Goal: Use online tool/utility: Utilize a website feature to perform a specific function

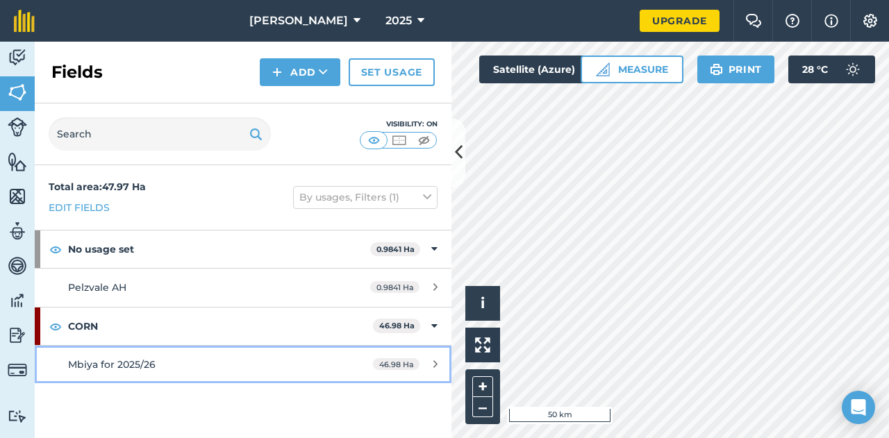
click at [99, 363] on span "Mbiya for 2025/26" at bounding box center [112, 364] width 88 height 13
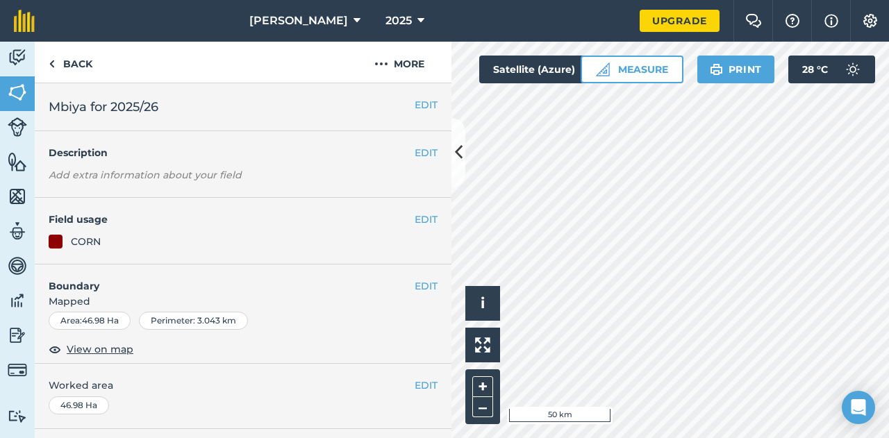
click at [80, 238] on div "CORN" at bounding box center [86, 241] width 30 height 15
click at [100, 349] on span "View on map" at bounding box center [100, 349] width 67 height 15
click at [457, 148] on icon at bounding box center [459, 152] width 8 height 24
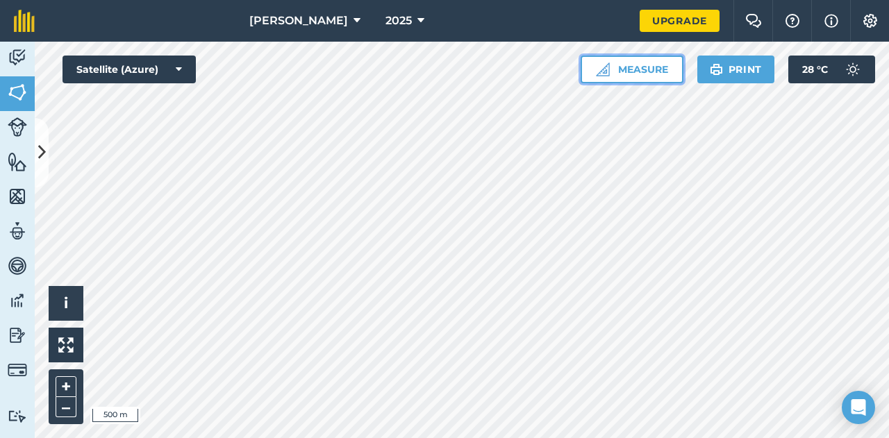
click at [660, 65] on button "Measure" at bounding box center [632, 70] width 103 height 28
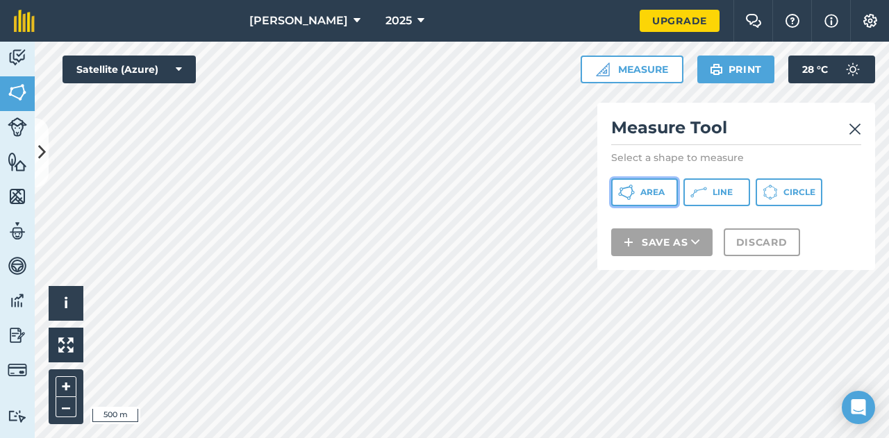
click at [624, 194] on icon at bounding box center [626, 192] width 17 height 17
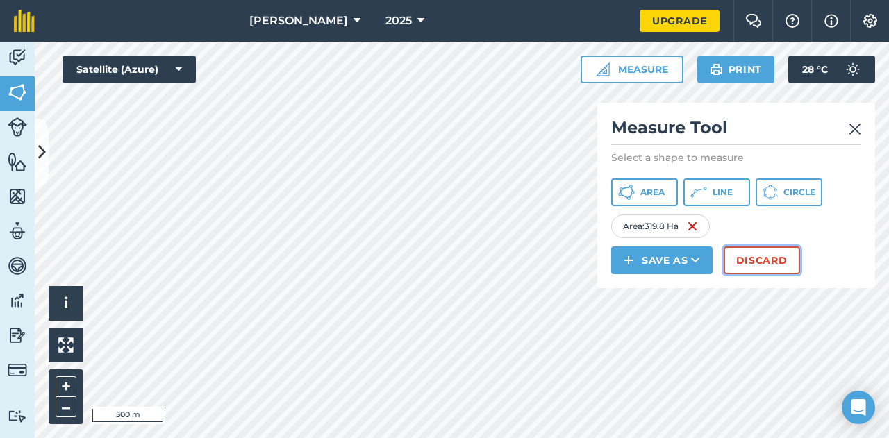
click at [745, 264] on button "Discard" at bounding box center [762, 261] width 76 height 28
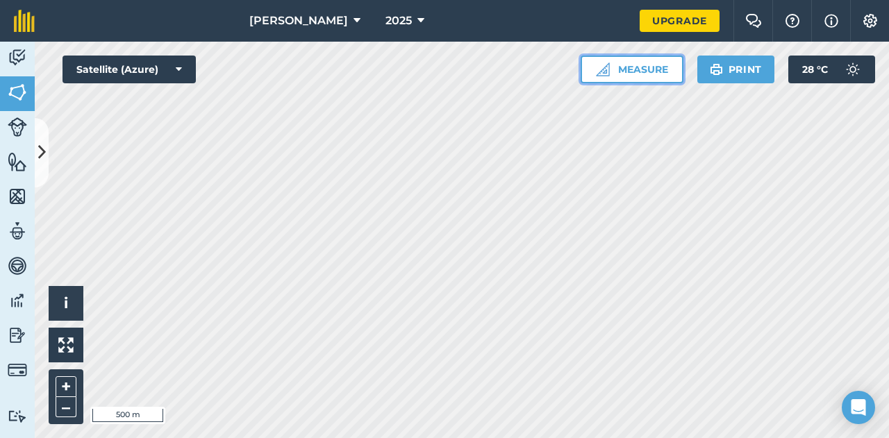
click at [631, 72] on button "Measure" at bounding box center [632, 70] width 103 height 28
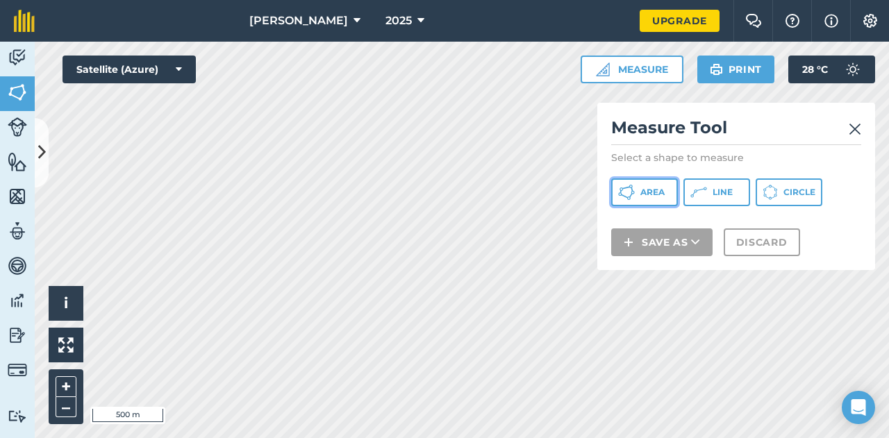
click at [642, 197] on span "Area" at bounding box center [652, 192] width 24 height 11
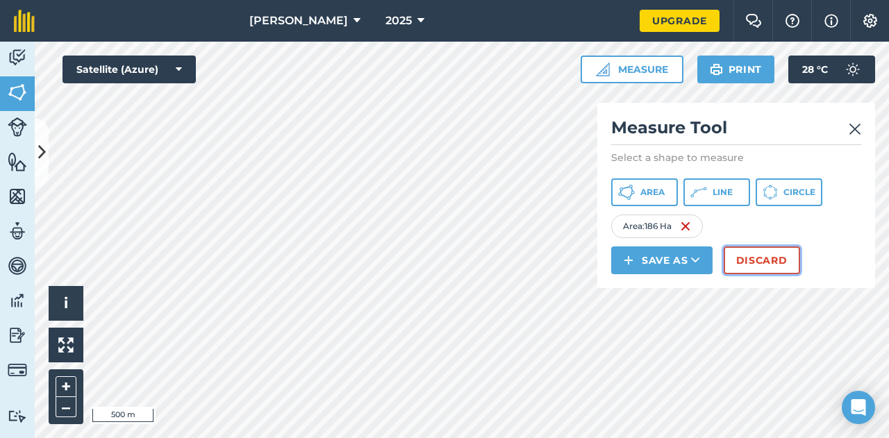
click at [761, 255] on button "Discard" at bounding box center [762, 261] width 76 height 28
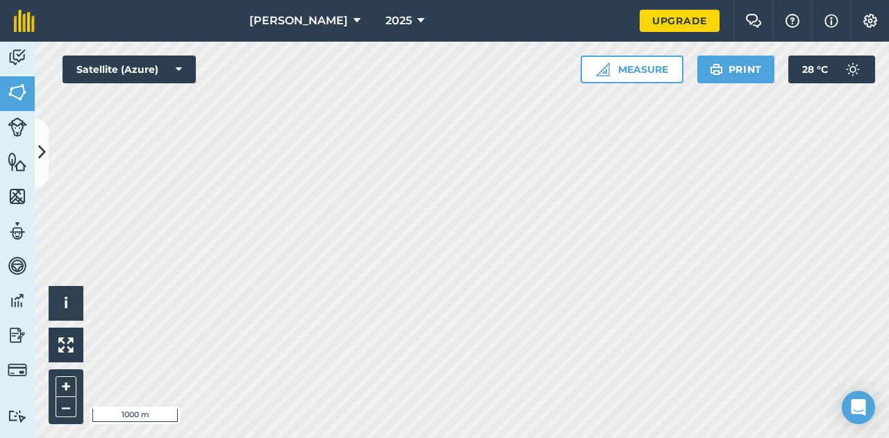
click at [319, 37] on div "Maduna Grains 2025 Upgrade Farm Chat Help Info Settings Map printing is not ava…" at bounding box center [444, 219] width 889 height 438
click at [406, 35] on div "Maduna Grains 2025 Upgrade Farm Chat Help Info Settings Map printing is not ava…" at bounding box center [444, 219] width 889 height 438
